Goal: Task Accomplishment & Management: Manage account settings

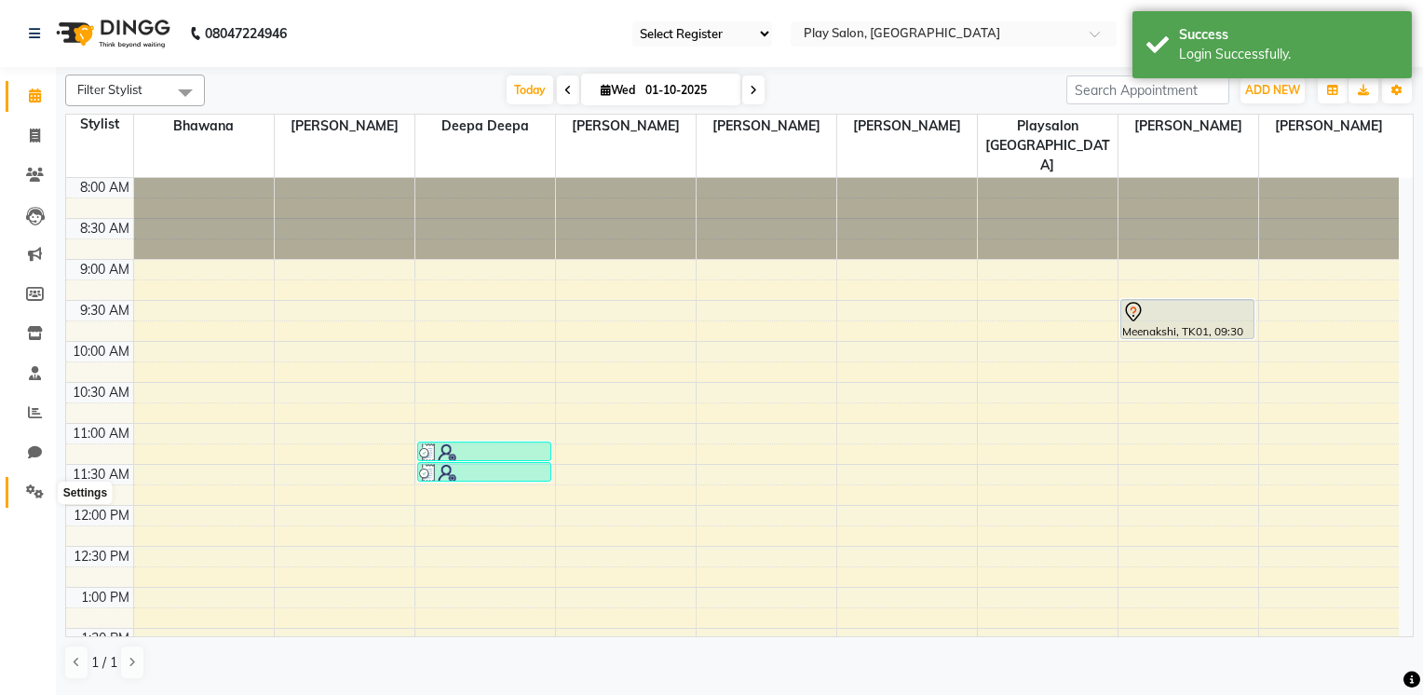
click at [25, 481] on span at bounding box center [35, 491] width 33 height 21
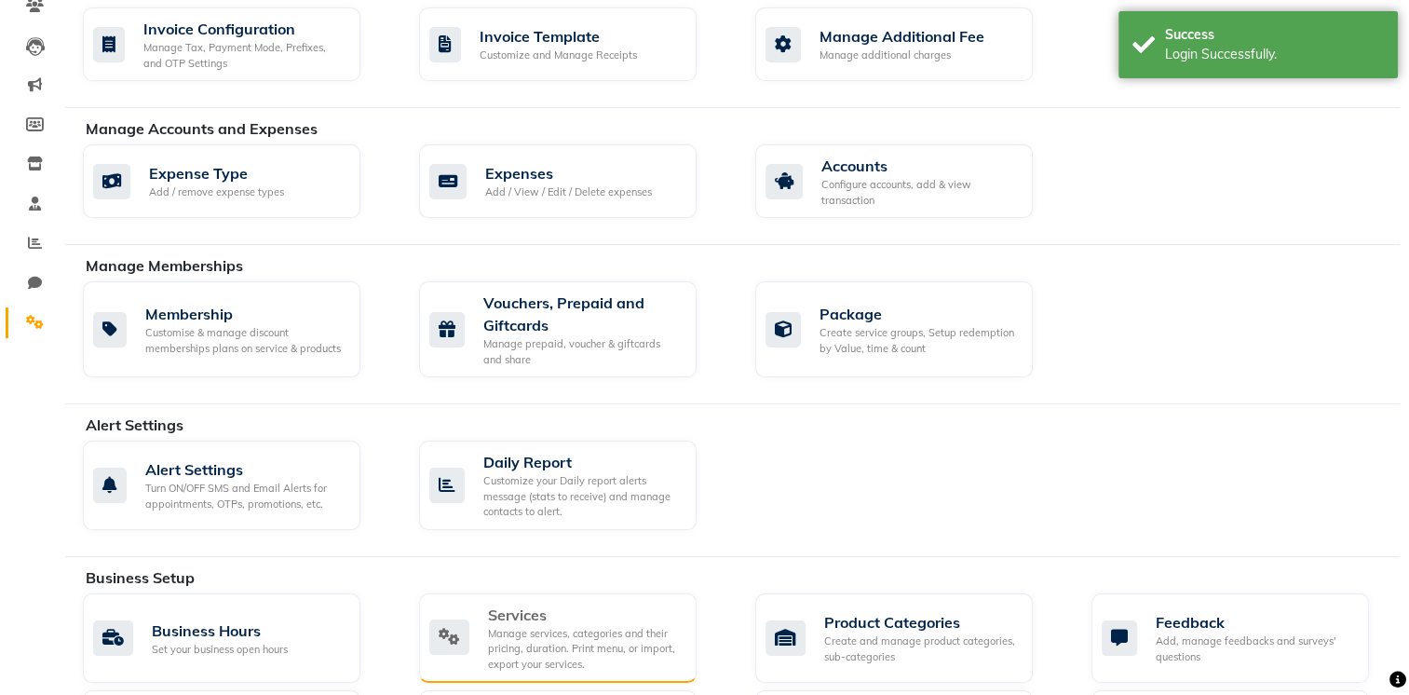
scroll to position [171, 0]
click at [615, 636] on div "Manage services, categories and their pricing, duration. Print menu, or import,…" at bounding box center [585, 647] width 194 height 47
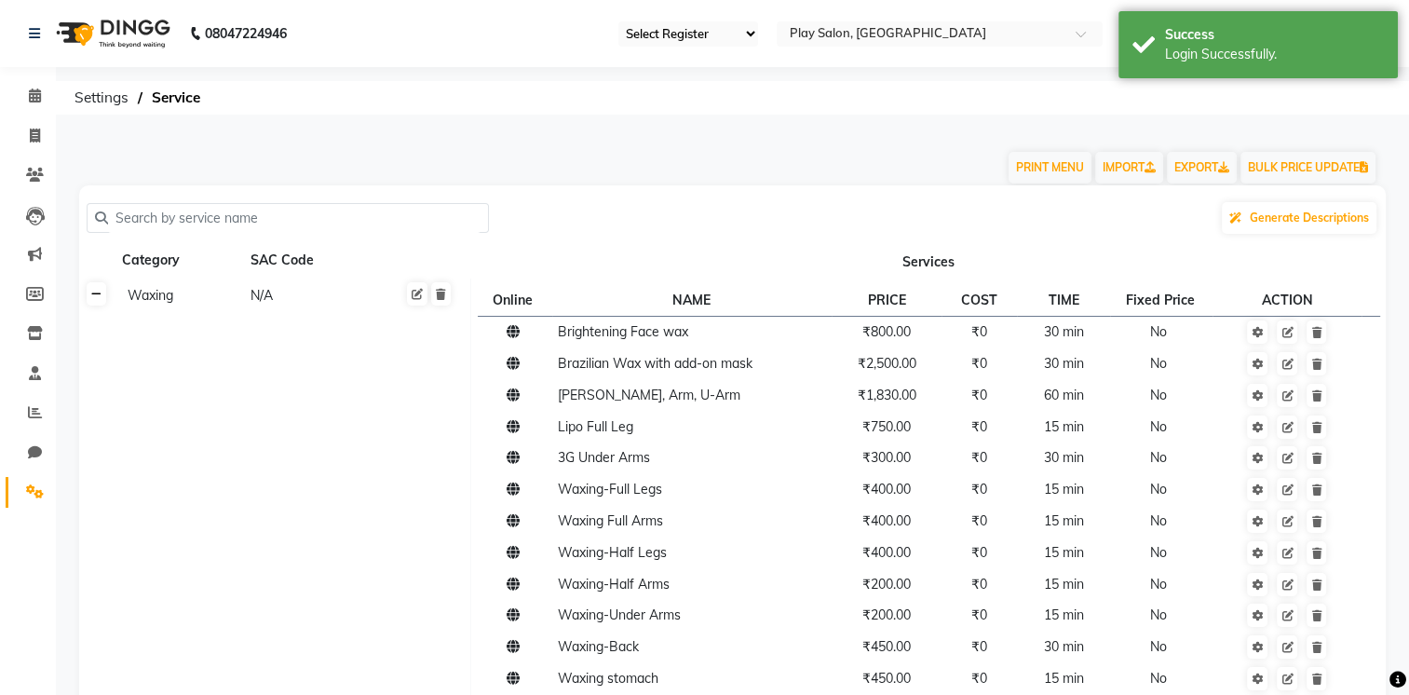
click at [101, 296] on icon at bounding box center [96, 294] width 10 height 11
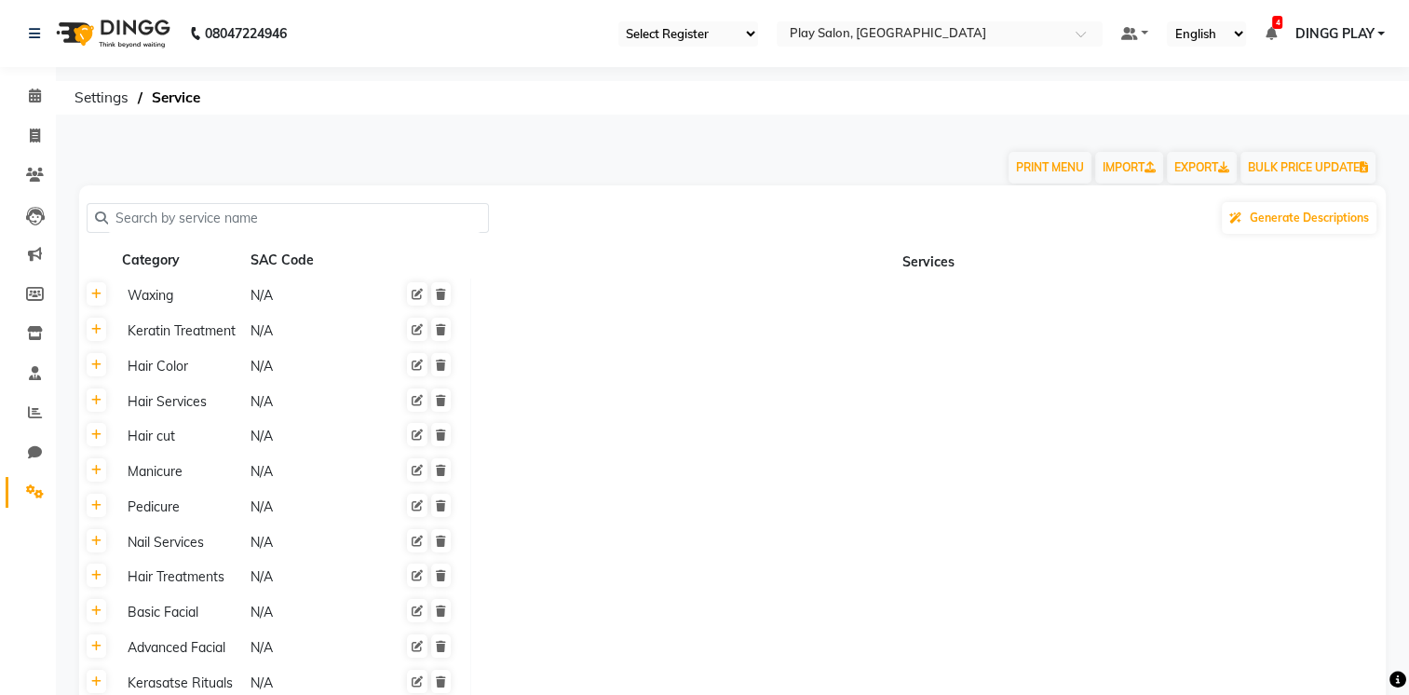
scroll to position [359, 0]
